Goal: Entertainment & Leisure: Consume media (video, audio)

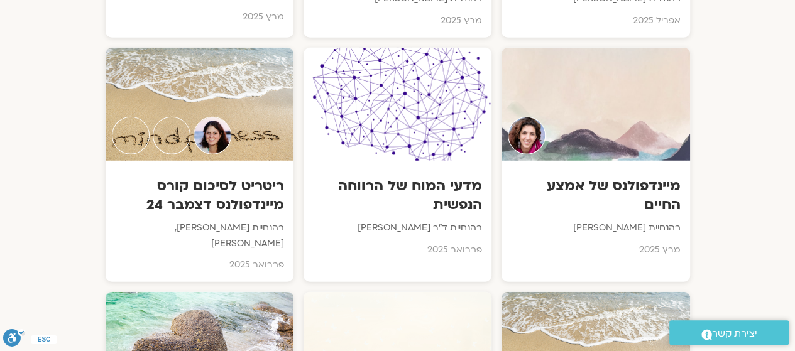
scroll to position [4015, 0]
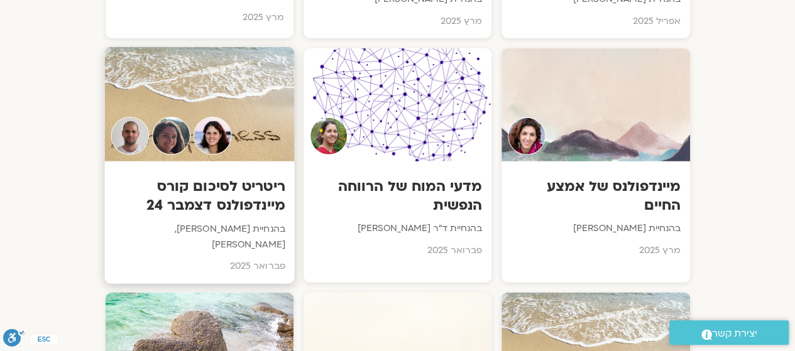
click at [257, 177] on h3 "ריטריט לסיכום קורס מיינדפולנס דצמבר 24" at bounding box center [199, 196] width 171 height 38
click at [233, 177] on h3 "ריטריט לסיכום קורס מיינדפולנס דצמבר 24" at bounding box center [199, 196] width 171 height 38
click at [227, 177] on h3 "ריטריט לסיכום קורס מיינדפולנס דצמבר 24" at bounding box center [199, 196] width 171 height 38
click at [239, 177] on h3 "ריטריט לסיכום קורס מיינדפולנס דצמבר 24" at bounding box center [199, 196] width 171 height 38
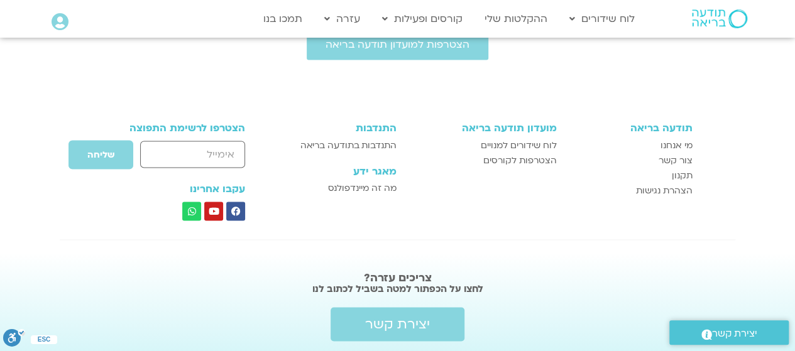
scroll to position [1068, 0]
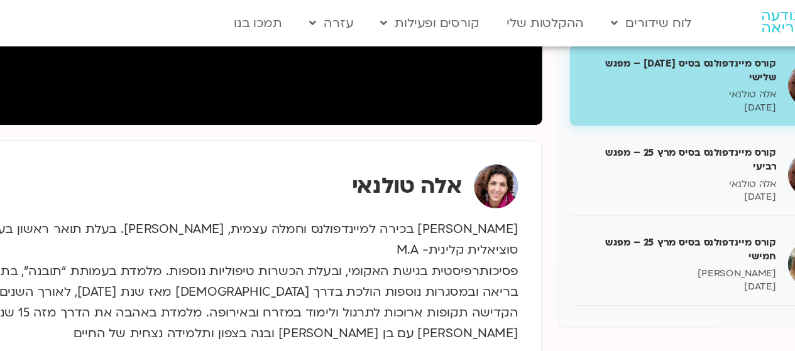
scroll to position [374, 0]
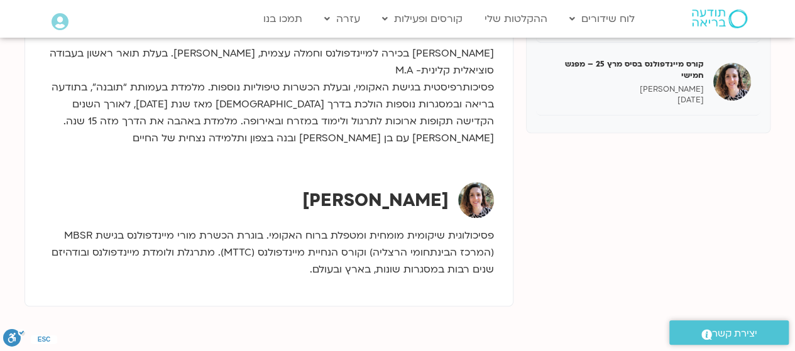
scroll to position [510, 0]
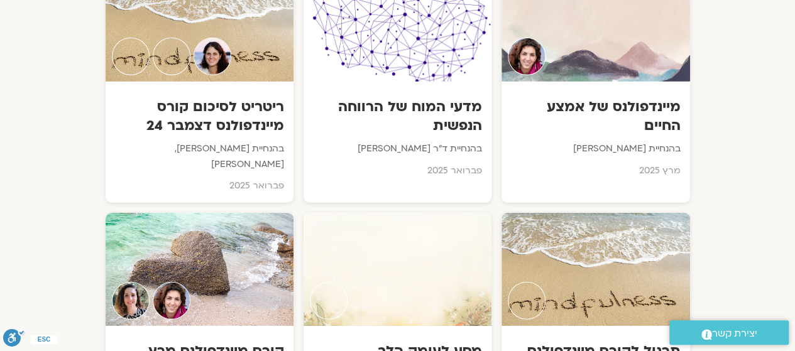
scroll to position [4129, 0]
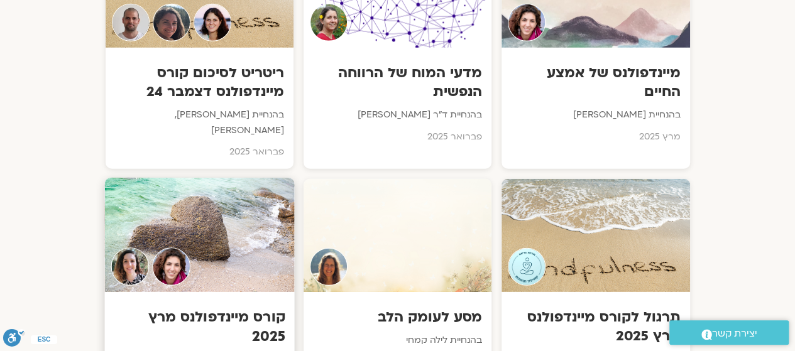
click at [163, 309] on h3 "קורס מיינדפולנס מרץ 2025" at bounding box center [199, 328] width 171 height 38
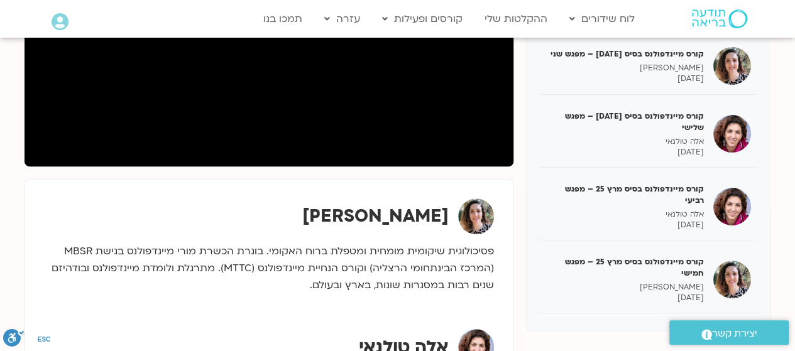
scroll to position [308, 0]
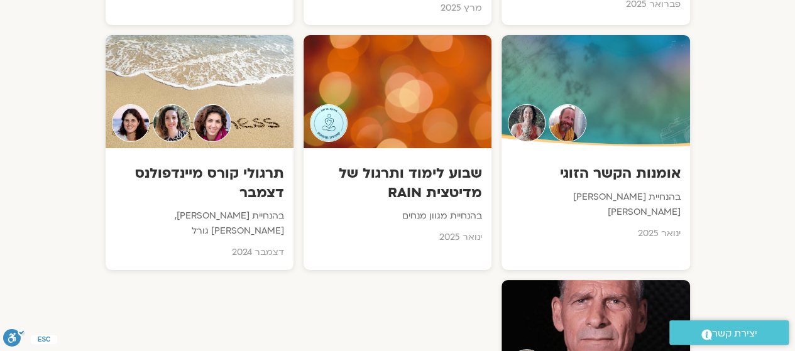
scroll to position [4733, 0]
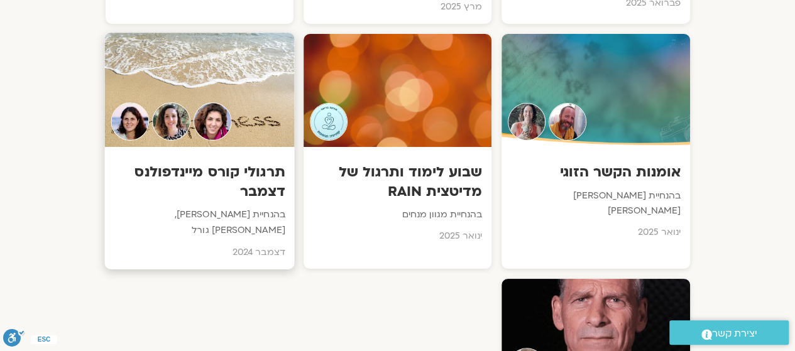
click at [177, 163] on h3 "תרגולי קורס מיינדפולנס דצמבר" at bounding box center [199, 182] width 171 height 38
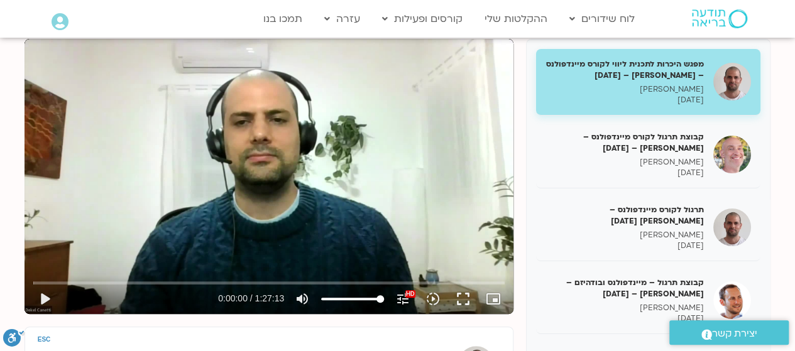
scroll to position [163, 0]
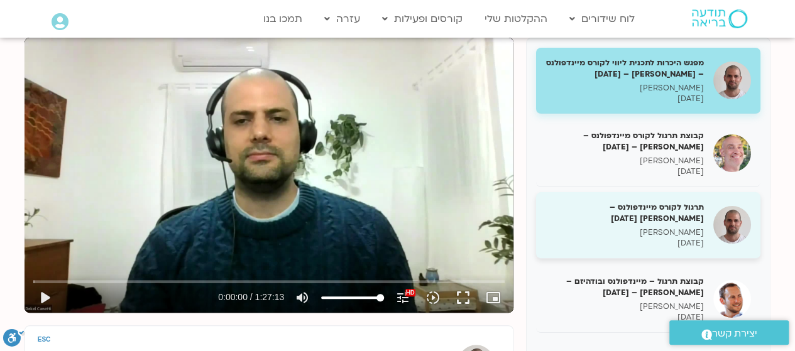
click at [696, 196] on div "תרגול לקורס מיינדפולנס – דקל קנטי 18/12/24 דקל קנטי 18/12/2024" at bounding box center [648, 225] width 224 height 67
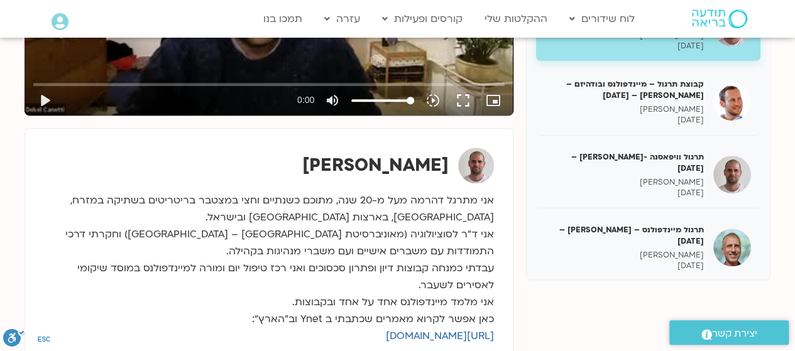
scroll to position [366, 0]
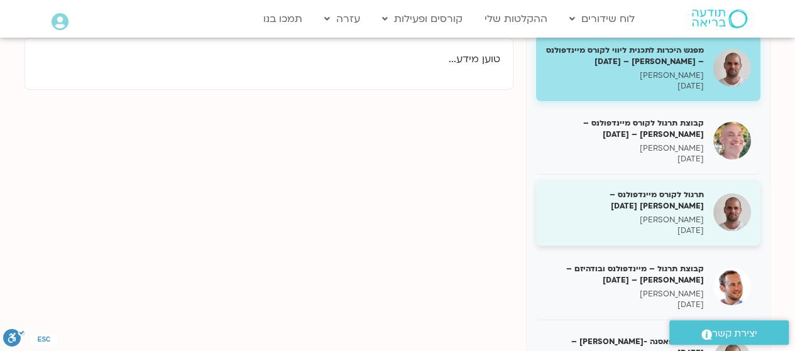
scroll to position [163, 0]
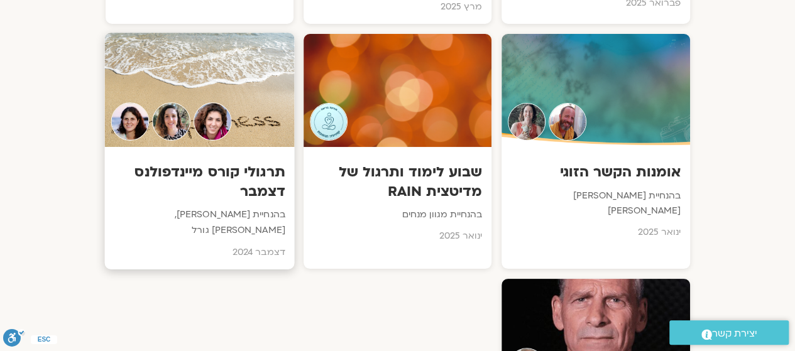
click at [171, 202] on div "תרגולי קורס מיינדפולנס דצמבר בהנחיית אלה טולנאי, יעל קונטי ומיכל גורל דצמבר 2024" at bounding box center [199, 208] width 190 height 123
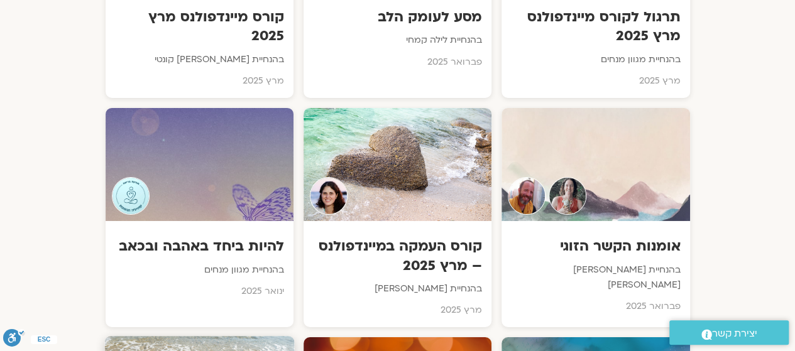
scroll to position [4417, 0]
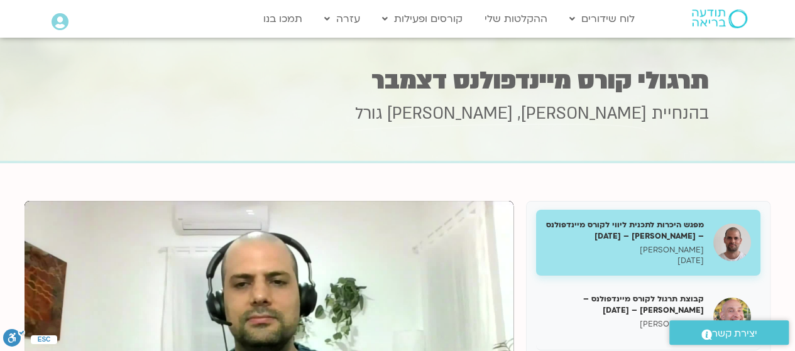
click at [629, 239] on h5 "מפגש היכרות לתכנית ליווי לקורס מיינדפולנס – [PERSON_NAME] – [DATE]" at bounding box center [625, 230] width 158 height 23
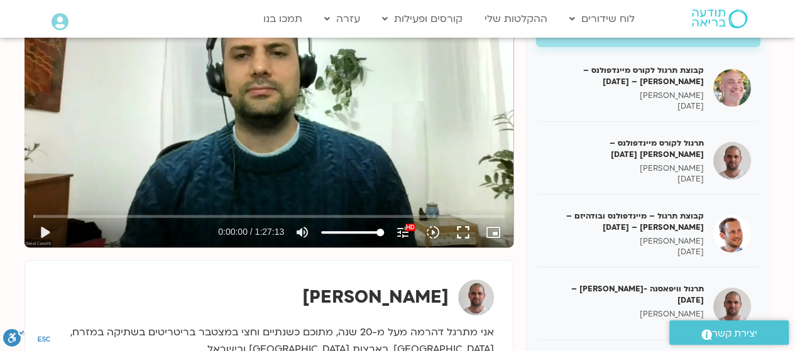
scroll to position [229, 0]
click at [36, 231] on button "pause" at bounding box center [45, 233] width 30 height 30
click at [43, 235] on button "play_arrow" at bounding box center [45, 233] width 30 height 30
type input "13.498804"
